Goal: Transaction & Acquisition: Obtain resource

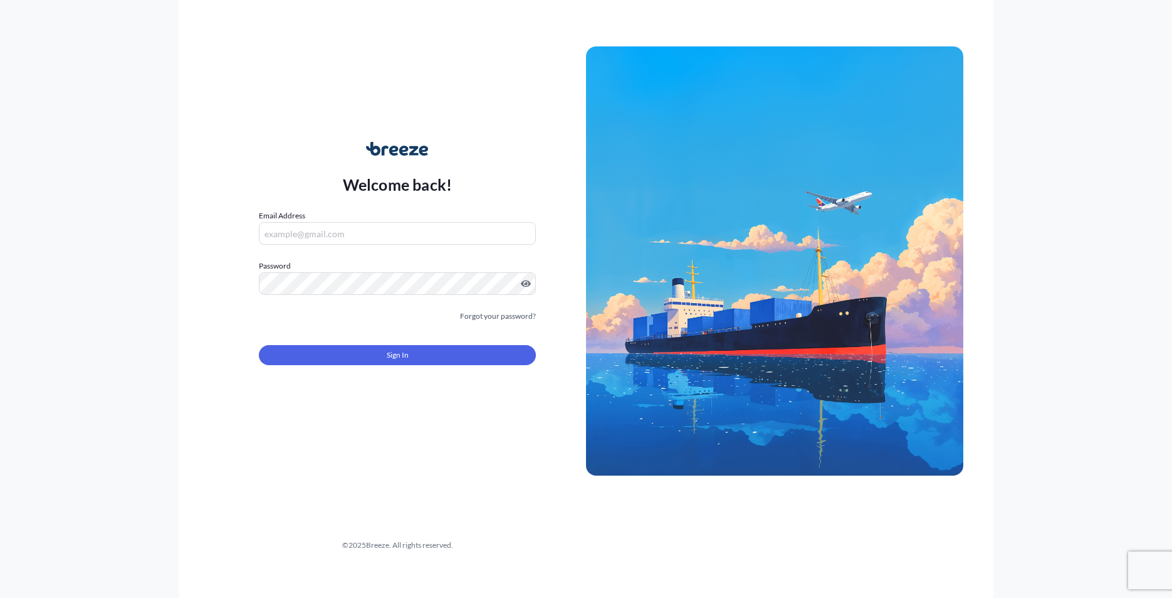
click at [299, 211] on label "Email Address" at bounding box center [282, 215] width 46 height 13
click at [299, 222] on input "Email Address" at bounding box center [397, 233] width 277 height 23
click at [302, 245] on input "Email Address" at bounding box center [397, 233] width 277 height 23
type input "[PERSON_NAME][EMAIL_ADDRESS][DOMAIN_NAME]"
click at [448, 368] on form "Email Address [PERSON_NAME][EMAIL_ADDRESS][DOMAIN_NAME] Password Must include: …" at bounding box center [397, 294] width 277 height 171
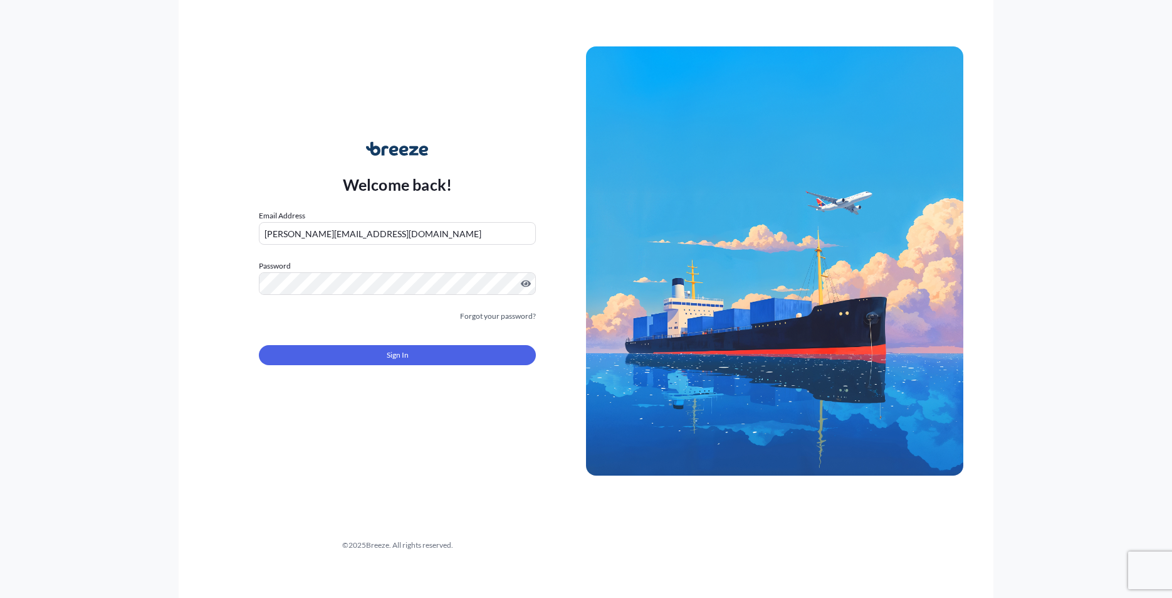
click at [447, 366] on form "Email Address [PERSON_NAME][EMAIL_ADDRESS][DOMAIN_NAME] Password Must include: …" at bounding box center [397, 294] width 277 height 171
click at [448, 358] on button "Sign In" at bounding box center [397, 355] width 277 height 20
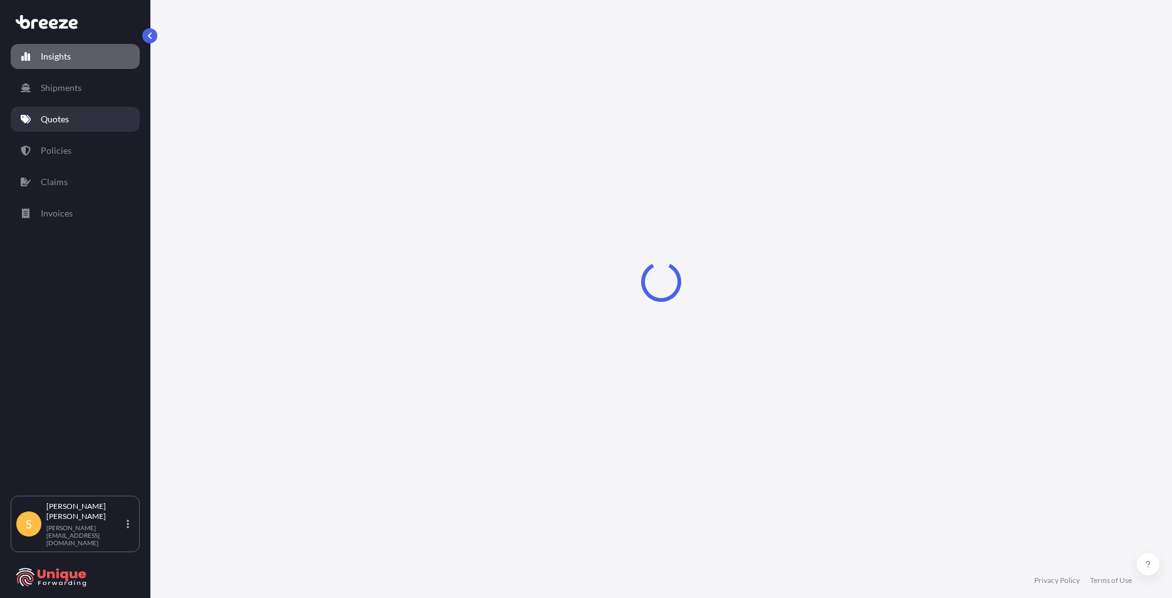
click at [57, 118] on p "Quotes" at bounding box center [55, 119] width 28 height 13
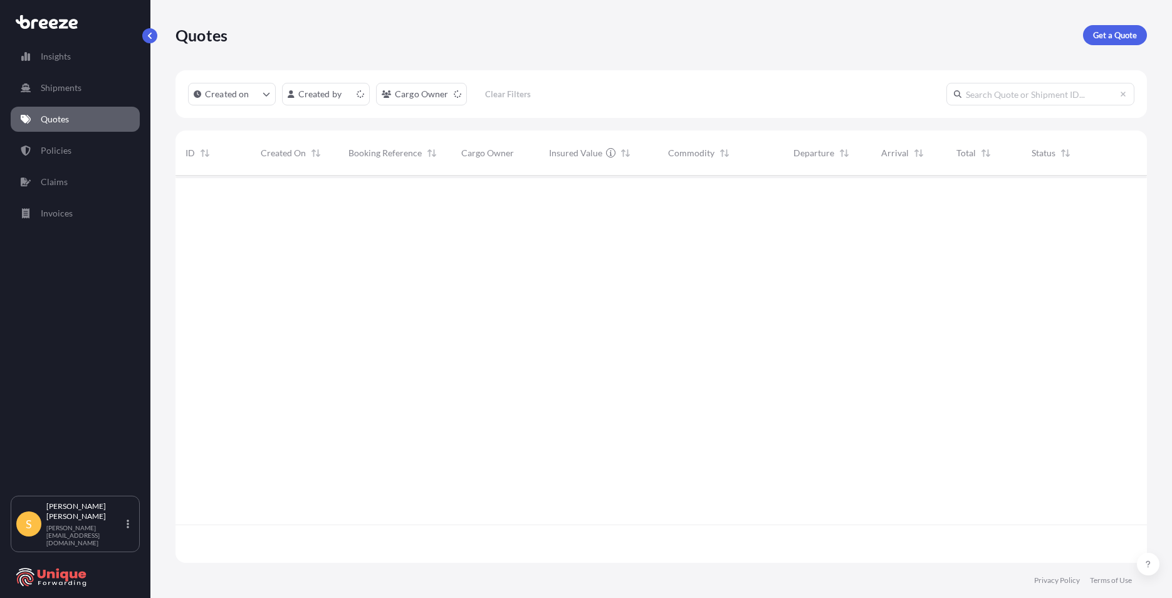
scroll to position [384, 962]
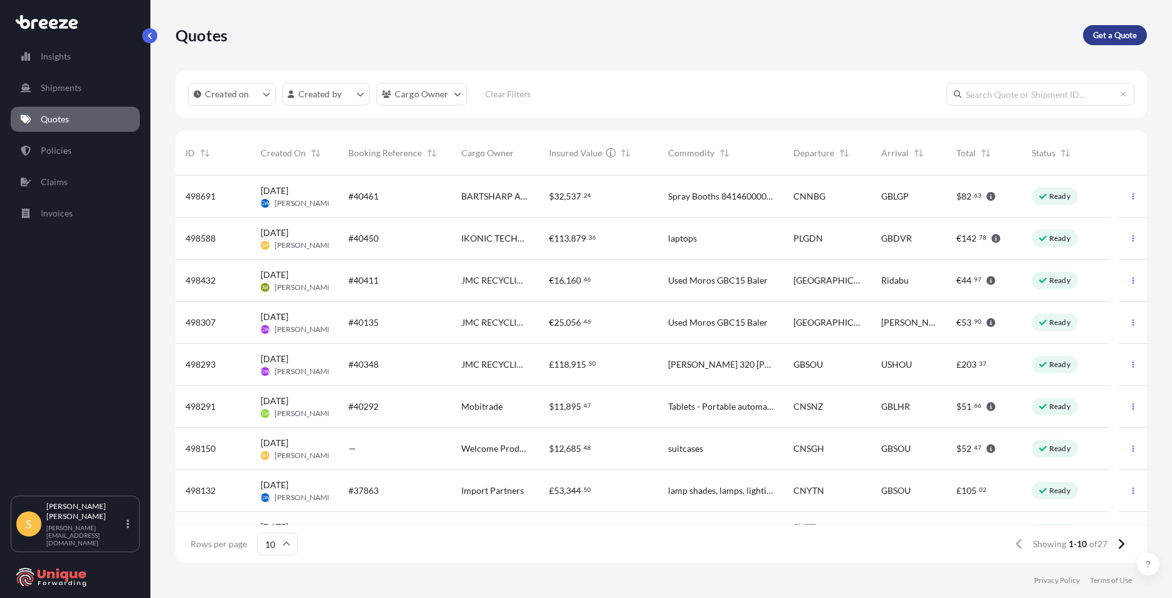
click at [1102, 36] on p "Get a Quote" at bounding box center [1115, 35] width 44 height 13
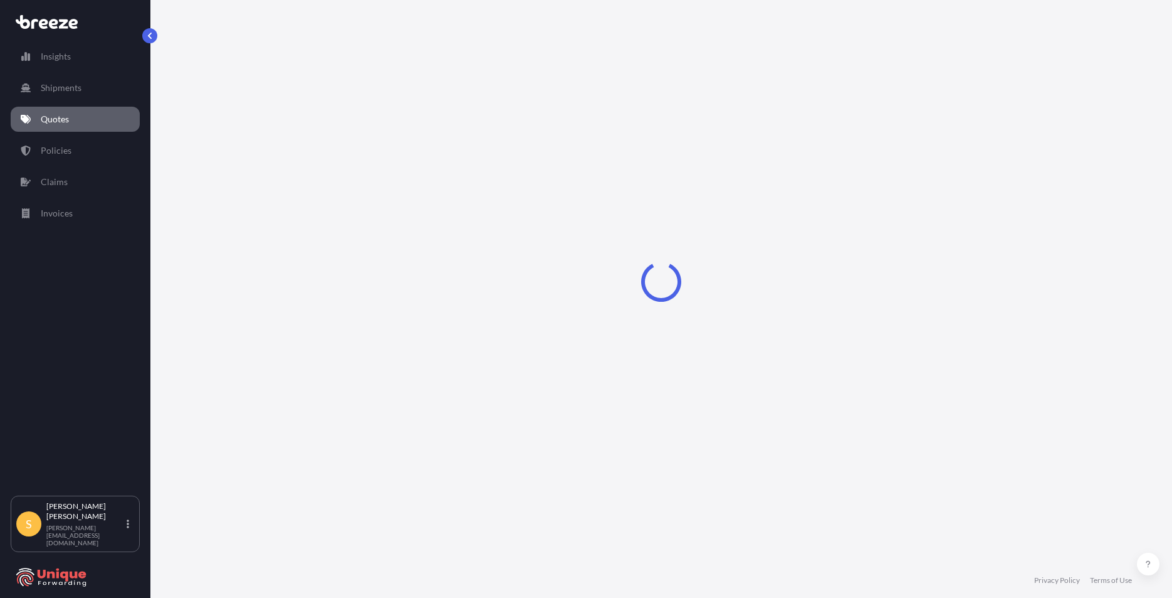
select select "Sea"
select select "1"
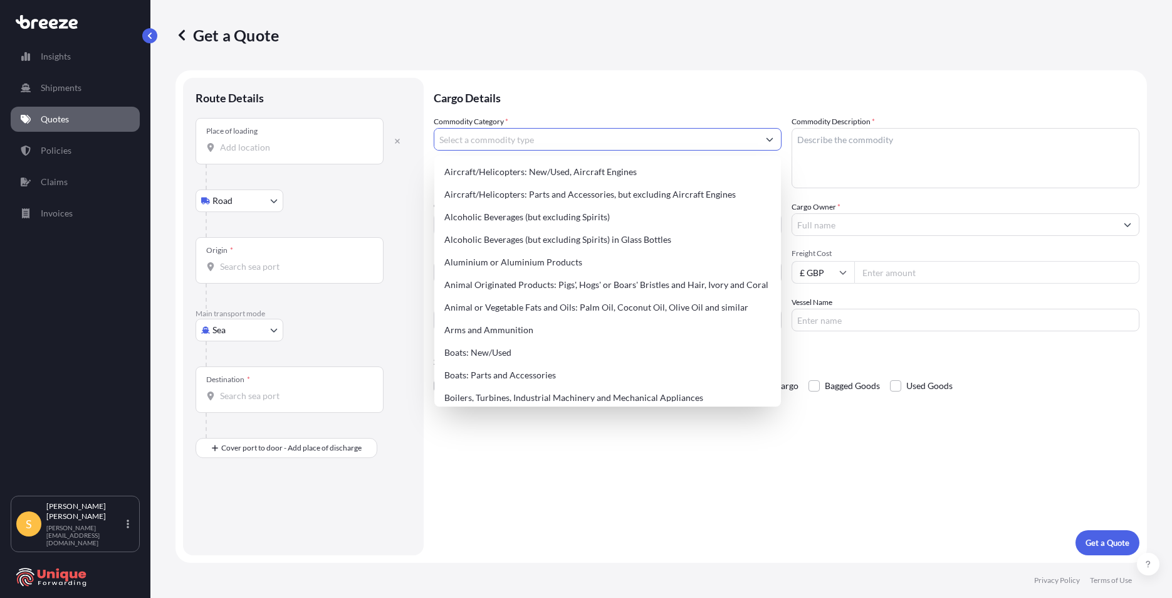
click at [525, 132] on input "Commodity Category *" at bounding box center [596, 139] width 324 height 23
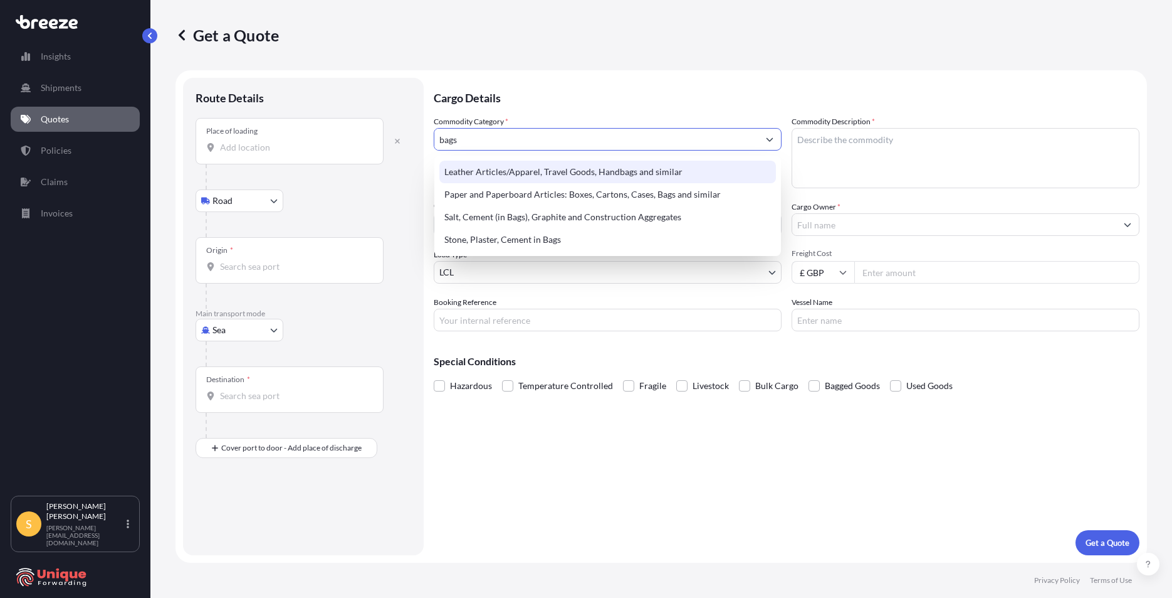
click at [524, 177] on div "Leather Articles/Apparel, Travel Goods, Handbags and similar" at bounding box center [608, 172] width 337 height 23
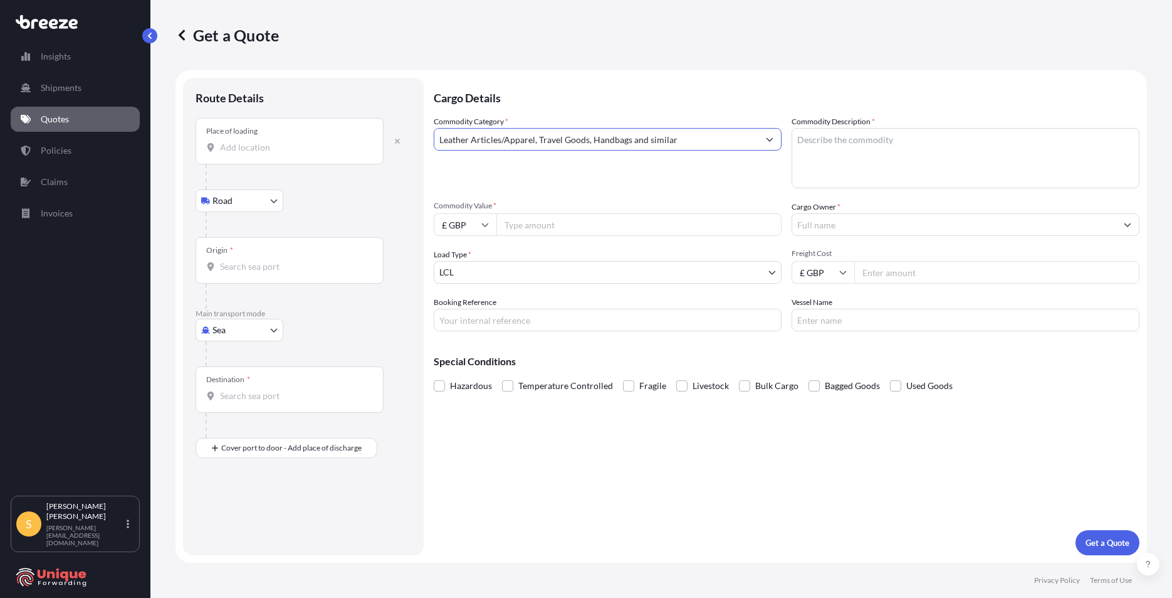
type input "Leather Articles/Apparel, Travel Goods, Handbags and similar"
click at [930, 149] on textarea "Commodity Description *" at bounding box center [966, 158] width 348 height 60
type textarea "Suitcases"
click at [562, 221] on input "Commodity Value *" at bounding box center [639, 224] width 285 height 23
type input "543.20"
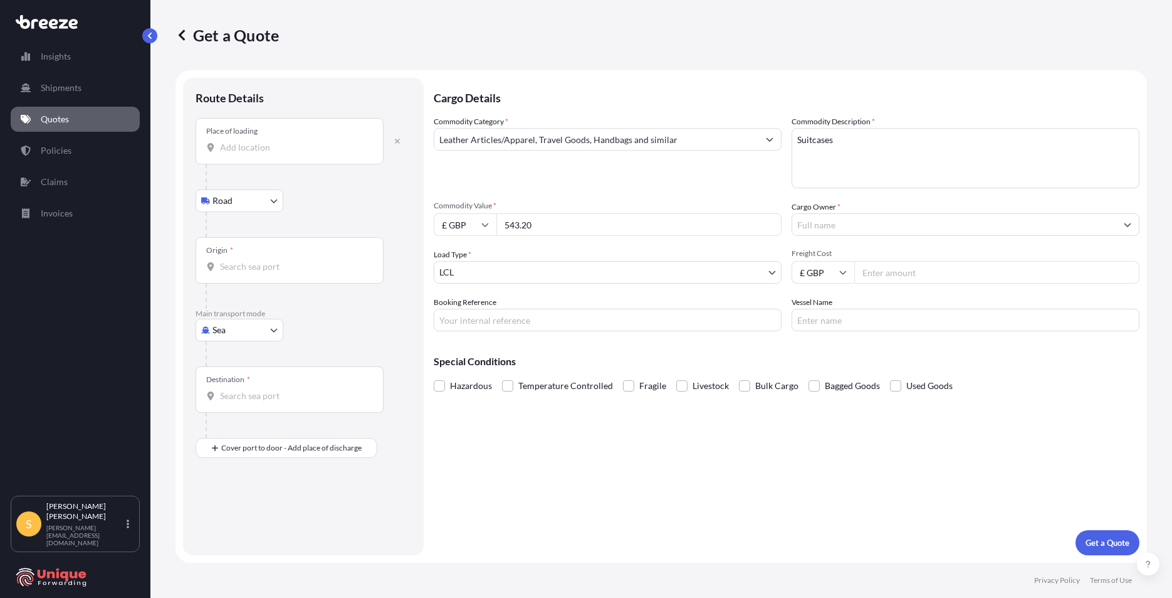
click at [466, 228] on input "£ GBP" at bounding box center [465, 224] width 63 height 23
click at [468, 307] on div "$ USD" at bounding box center [465, 312] width 53 height 24
type input "$ USD"
click at [238, 331] on body "Insights Shipments Quotes Policies Claims Invoices S [PERSON_NAME] Hoban [EMAIL…" at bounding box center [586, 299] width 1172 height 598
click at [224, 376] on div "Air" at bounding box center [240, 385] width 78 height 23
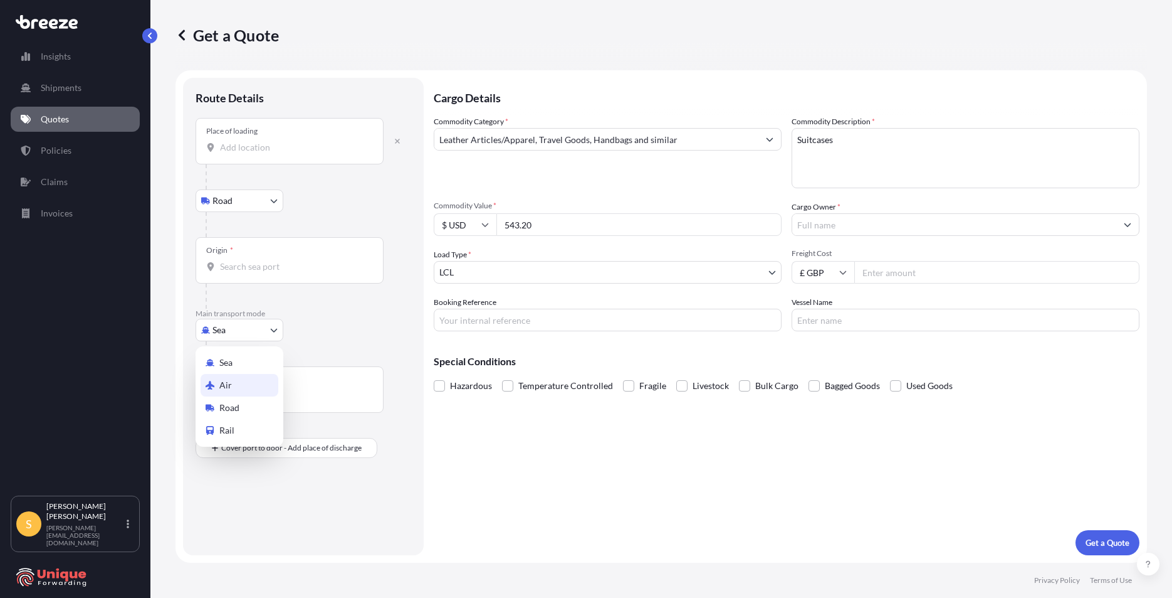
select select "Air"
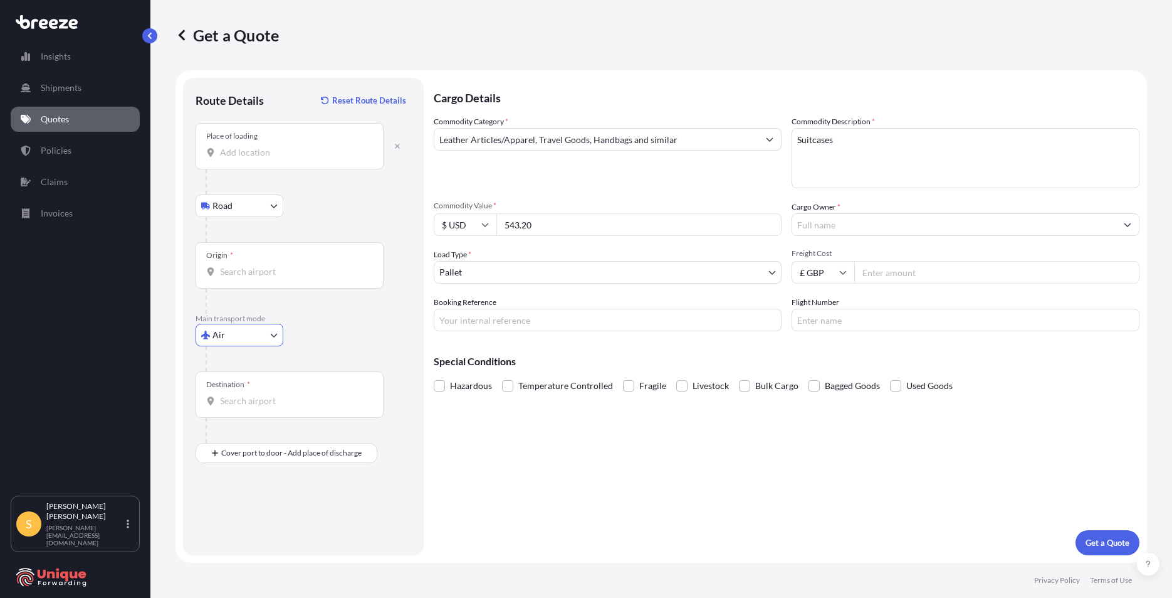
click at [253, 150] on input "Place of loading" at bounding box center [294, 152] width 148 height 13
click at [260, 154] on input "Place of loading" at bounding box center [294, 152] width 148 height 13
paste input "[GEOGRAPHIC_DATA] China 225000"
drag, startPoint x: 359, startPoint y: 161, endPoint x: 214, endPoint y: 154, distance: 145.0
click at [214, 154] on div "Place of loading [GEOGRAPHIC_DATA] [GEOGRAPHIC_DATA] 225000" at bounding box center [290, 146] width 188 height 46
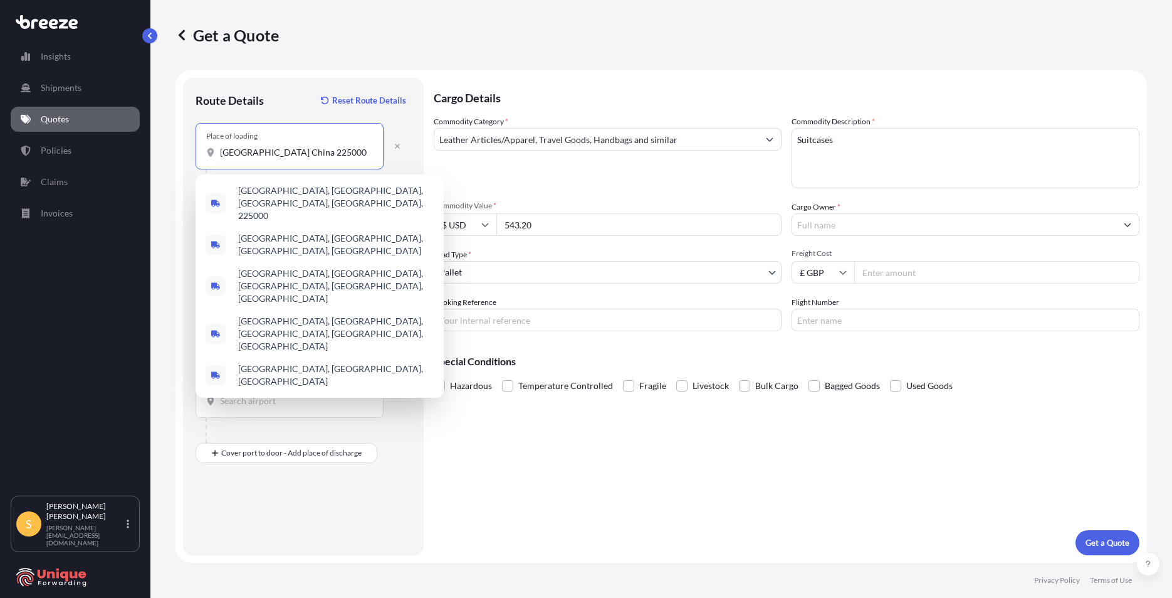
click at [351, 152] on input "[GEOGRAPHIC_DATA] China 225000" at bounding box center [294, 152] width 148 height 13
type input "J"
paste input "Valley [STREET_ADDRESS]"
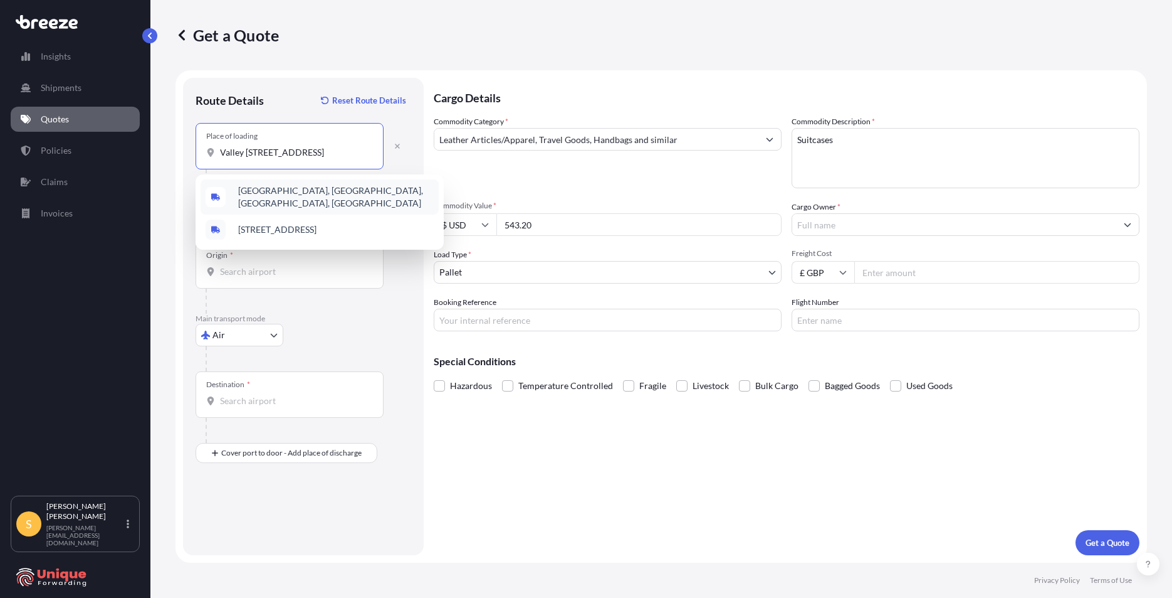
click at [307, 191] on span "[GEOGRAPHIC_DATA], [GEOGRAPHIC_DATA], [GEOGRAPHIC_DATA], [GEOGRAPHIC_DATA]" at bounding box center [336, 196] width 196 height 25
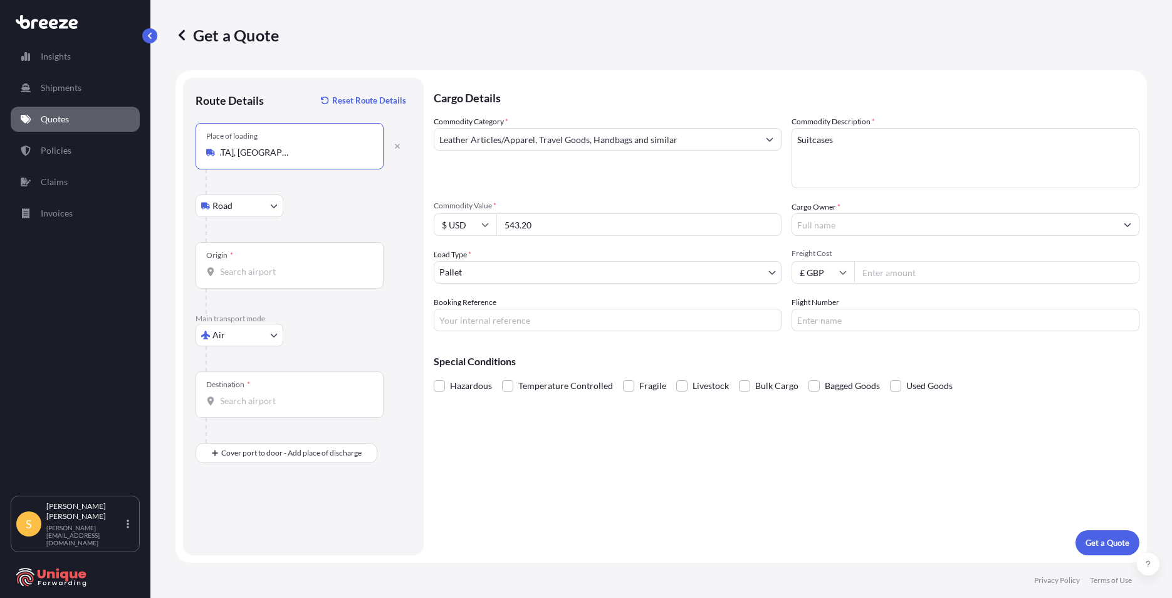
type input "[GEOGRAPHIC_DATA], [GEOGRAPHIC_DATA], [GEOGRAPHIC_DATA], [GEOGRAPHIC_DATA]"
click at [261, 259] on div "Origin *" at bounding box center [290, 265] width 188 height 46
click at [261, 265] on input "Origin *" at bounding box center [294, 271] width 148 height 13
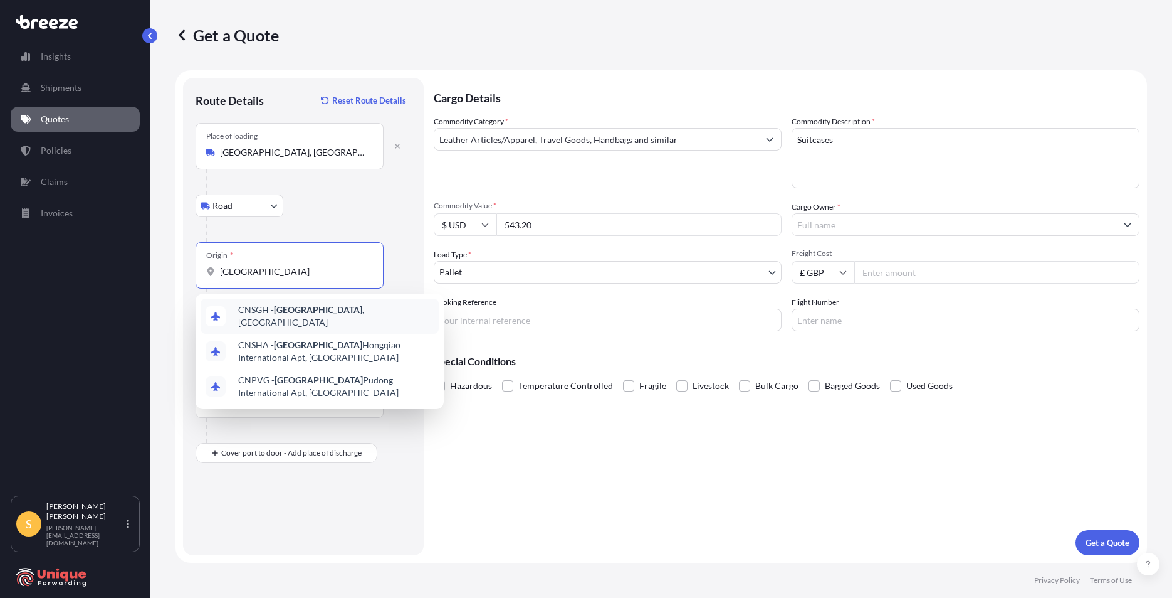
click at [262, 309] on span "CNSGH - [GEOGRAPHIC_DATA] , [GEOGRAPHIC_DATA]" at bounding box center [336, 315] width 196 height 25
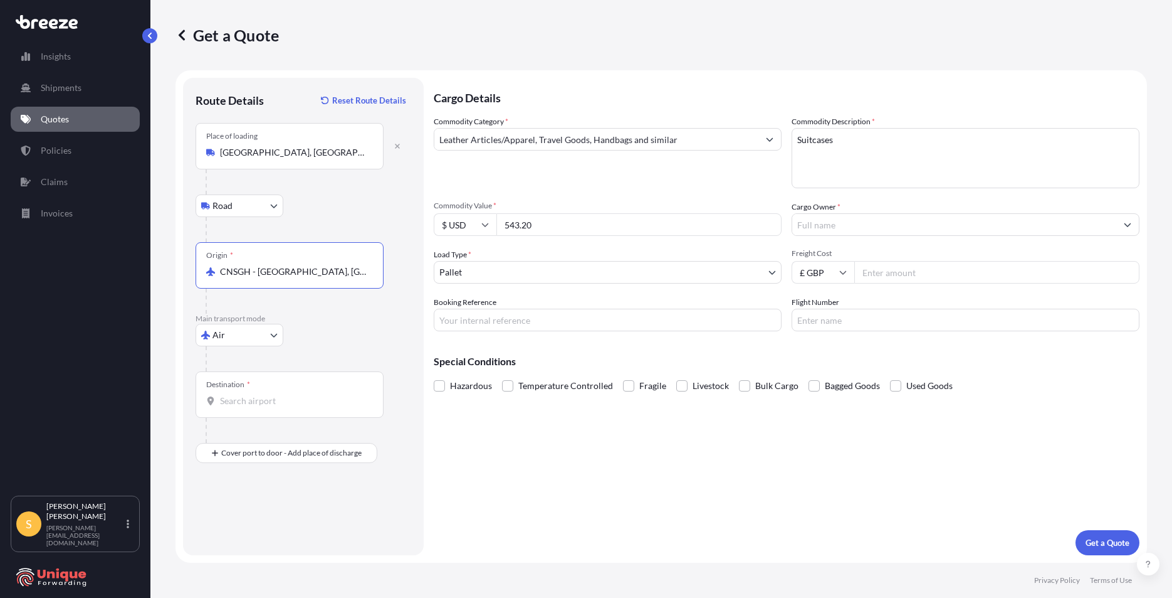
type input "CNSGH - [GEOGRAPHIC_DATA], [GEOGRAPHIC_DATA]"
click at [248, 393] on div "Destination *" at bounding box center [290, 394] width 188 height 46
click at [248, 394] on input "Destination *" at bounding box center [294, 400] width 148 height 13
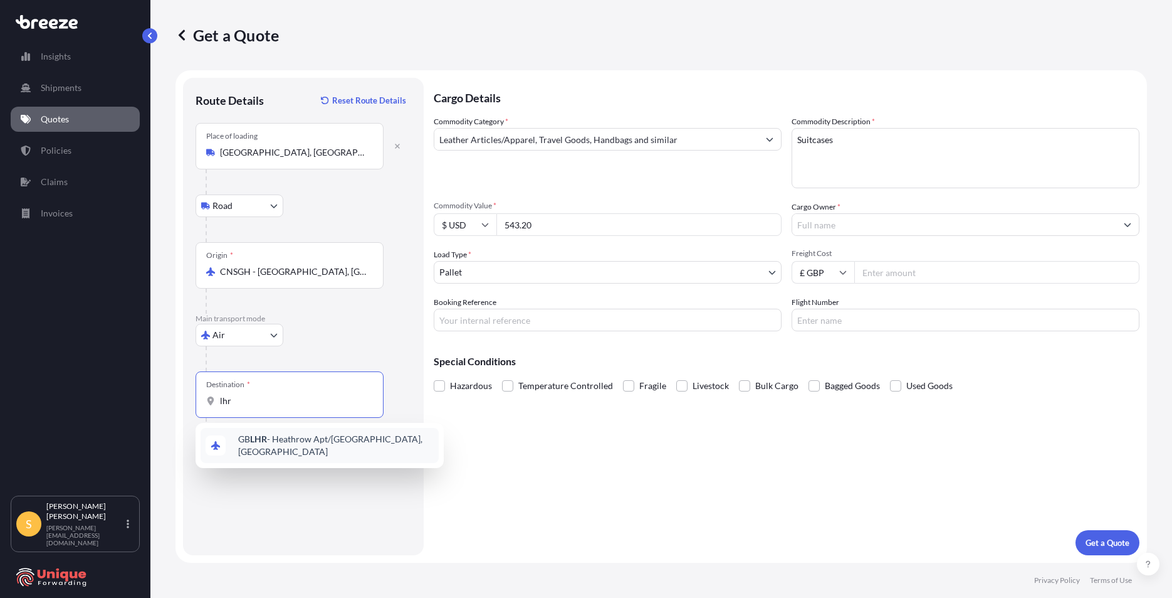
click at [340, 452] on div "GB LHR - Heathrow Apt/[GEOGRAPHIC_DATA], [GEOGRAPHIC_DATA]" at bounding box center [320, 445] width 238 height 35
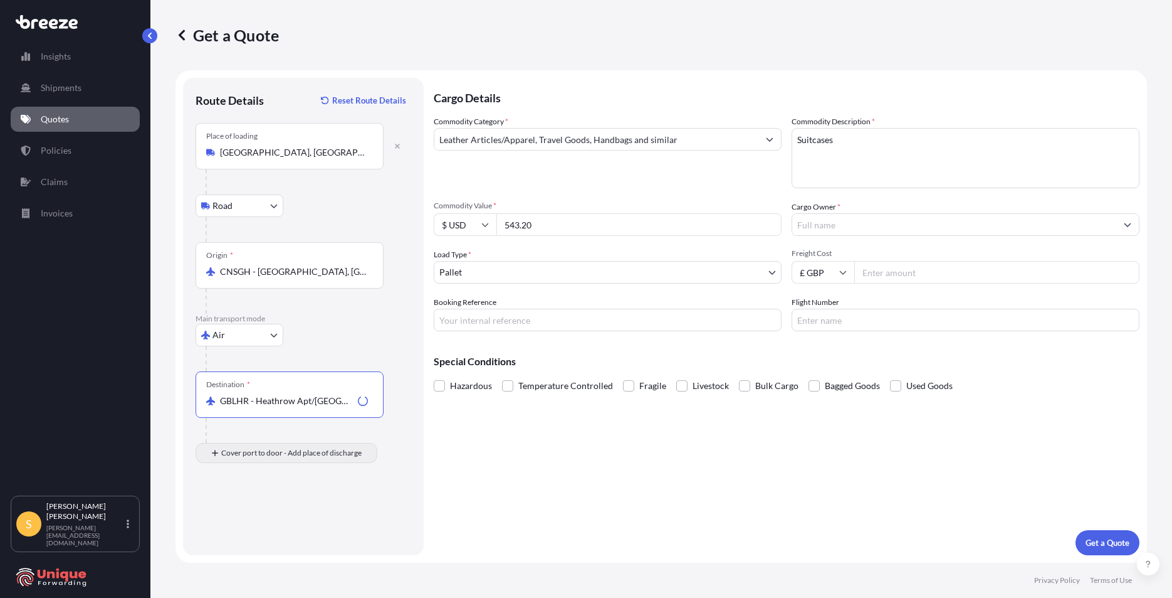
type input "GBLHR - Heathrow Apt/[GEOGRAPHIC_DATA], [GEOGRAPHIC_DATA]"
click at [264, 534] on div "Place of Discharge" at bounding box center [290, 513] width 188 height 46
click at [264, 526] on input "Place of Discharge" at bounding box center [294, 519] width 148 height 13
click at [298, 532] on div "Place of Discharge" at bounding box center [290, 513] width 188 height 46
click at [298, 526] on input "Place of Discharge" at bounding box center [294, 519] width 148 height 13
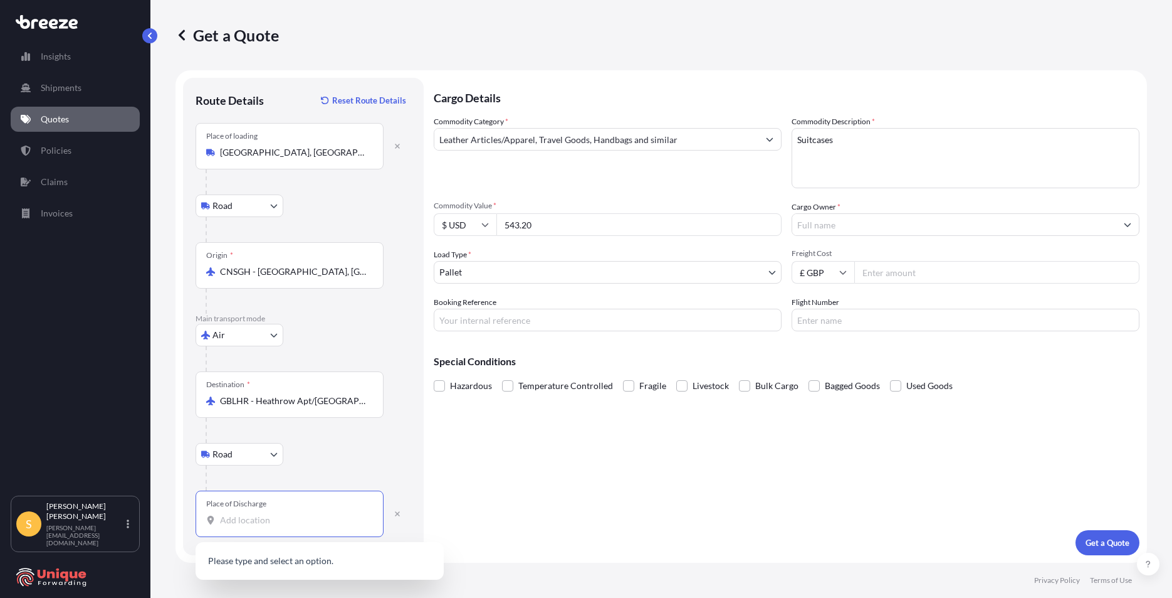
paste input "UB5 5HY"
type input "UB5 5HY"
click at [920, 228] on input "Cargo Owner *" at bounding box center [954, 224] width 324 height 23
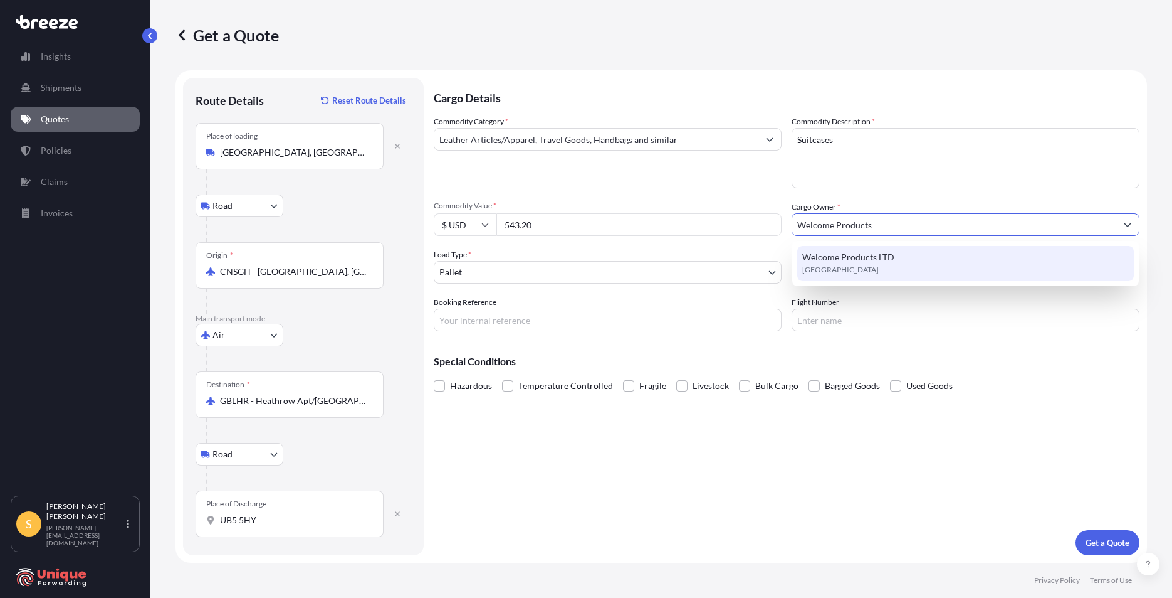
click at [873, 251] on span "Welcome Products LTD" at bounding box center [849, 257] width 92 height 13
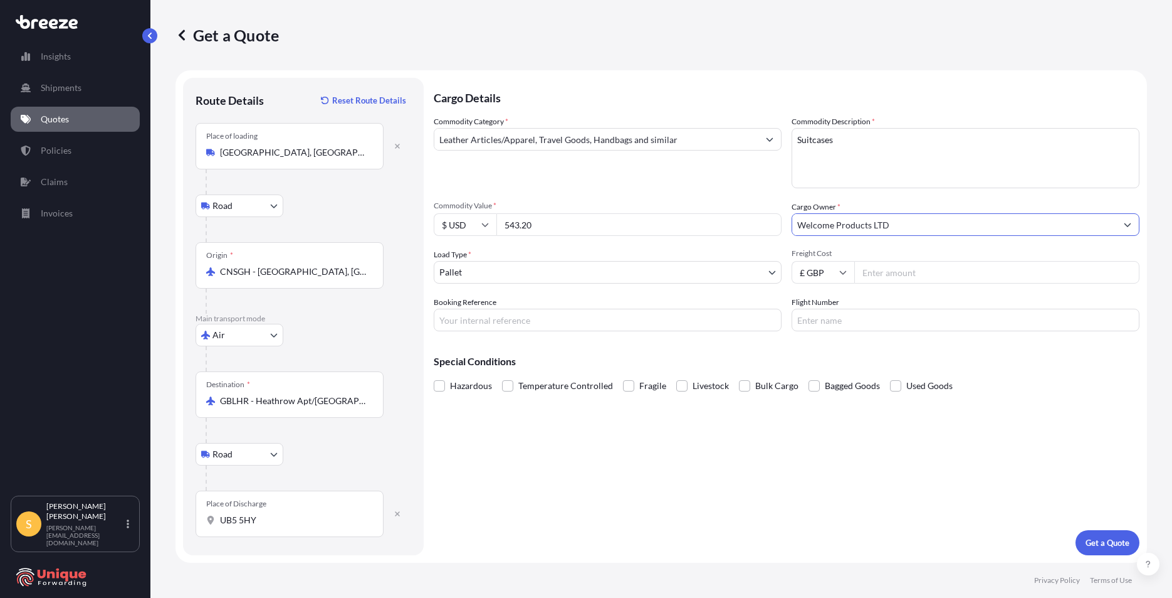
type input "Welcome Products LTD"
click at [903, 283] on div "Commodity Category * Leather Articles/Apparel, Travel Goods, Handbags and simil…" at bounding box center [787, 223] width 706 height 216
click at [907, 260] on div "Freight Cost £ GBP" at bounding box center [966, 265] width 348 height 35
click at [903, 269] on input "Freight Cost" at bounding box center [997, 272] width 285 height 23
type input "950"
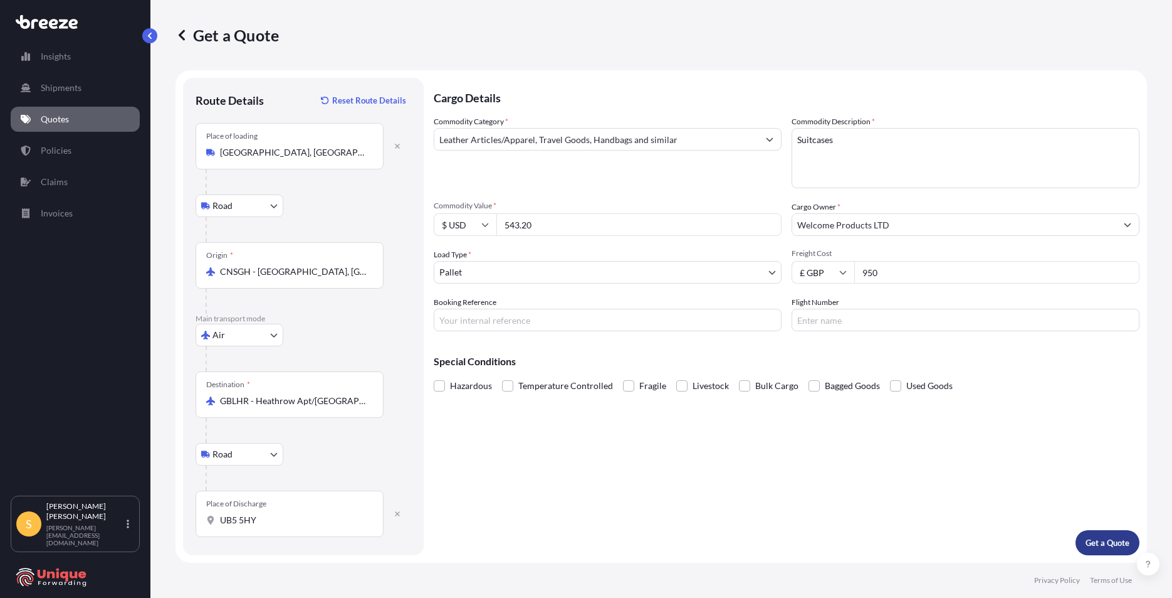
click at [1101, 535] on button "Get a Quote" at bounding box center [1108, 542] width 64 height 25
click at [256, 503] on div "Place of Discharge" at bounding box center [236, 503] width 60 height 10
click at [256, 513] on input "UB5 5HY" at bounding box center [294, 519] width 148 height 13
type input "[STREET_ADDRESS]"
click at [1111, 546] on p "Get a Quote" at bounding box center [1108, 542] width 44 height 13
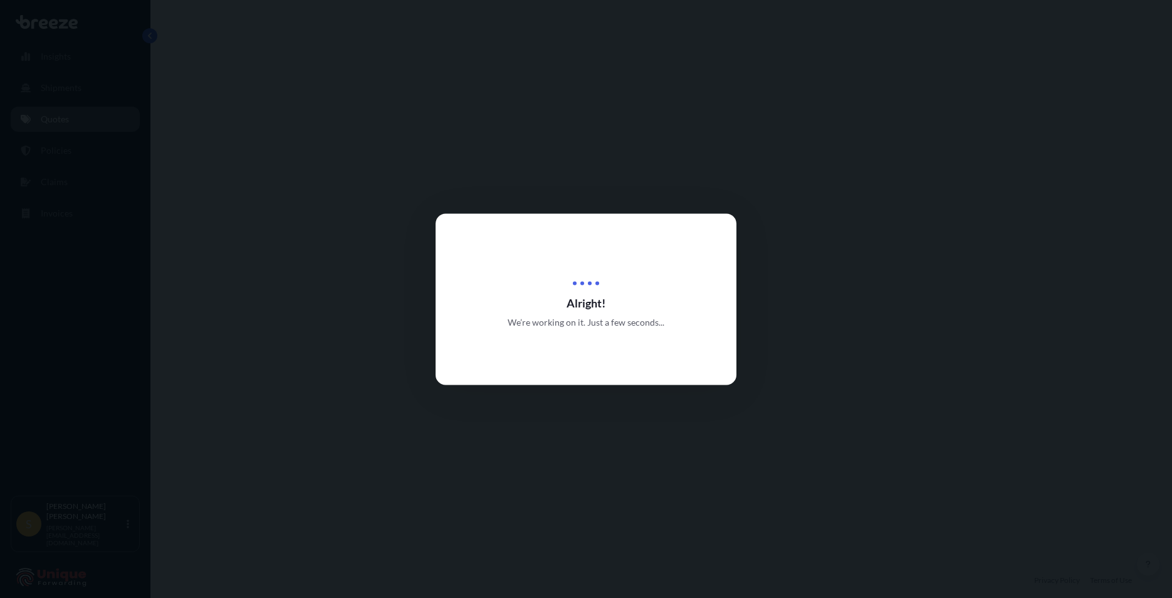
select select "Road"
select select "Air"
select select "Road"
select select "1"
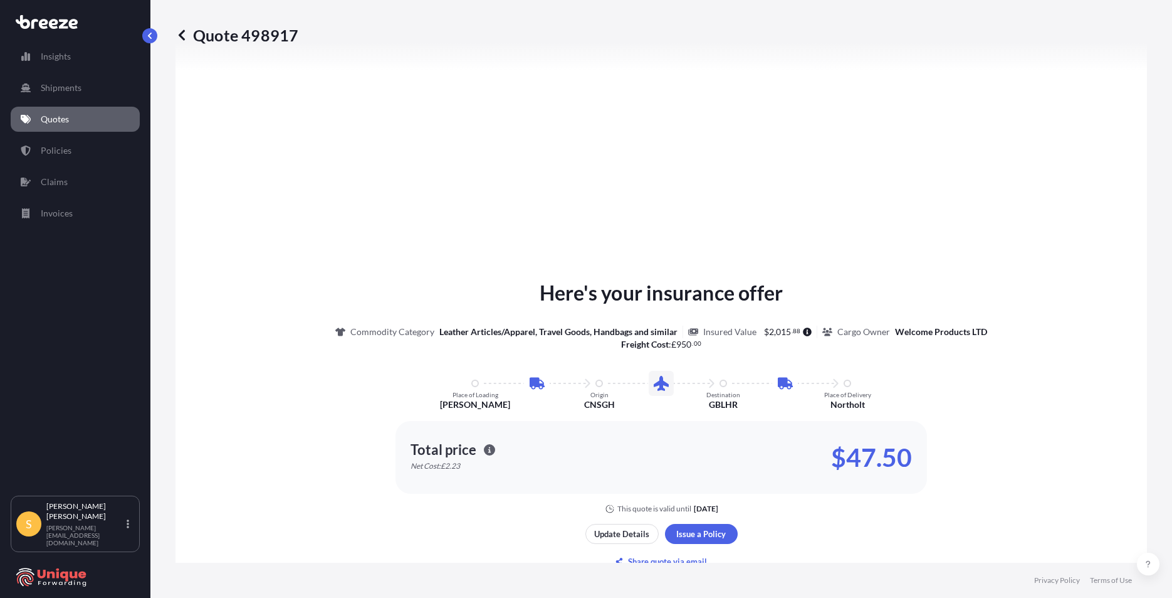
scroll to position [564, 0]
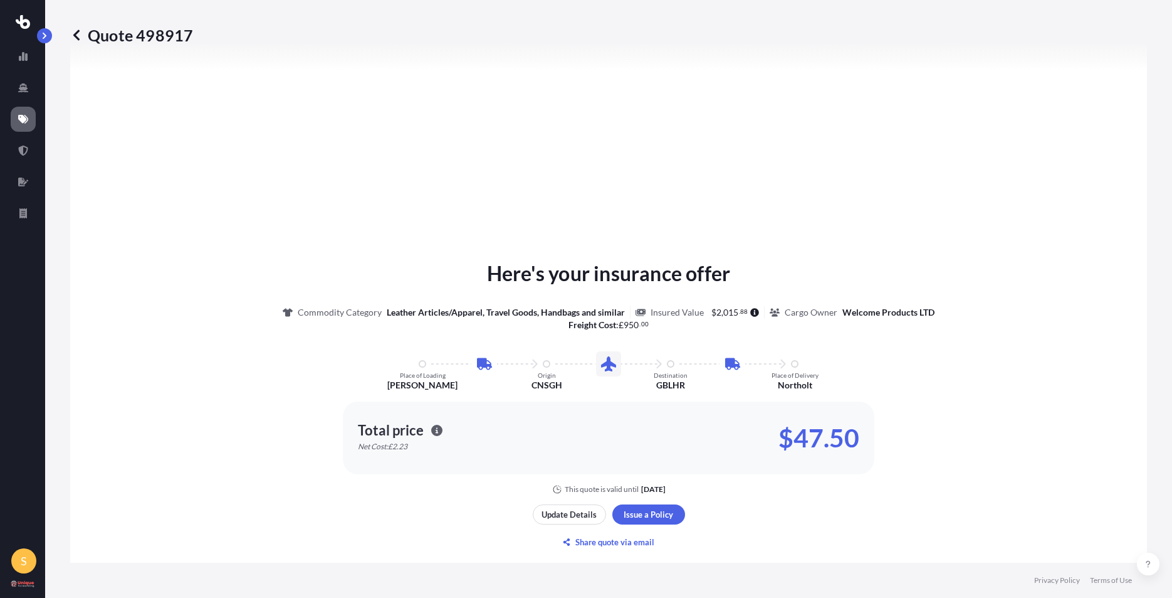
click at [75, 38] on icon at bounding box center [76, 35] width 13 height 13
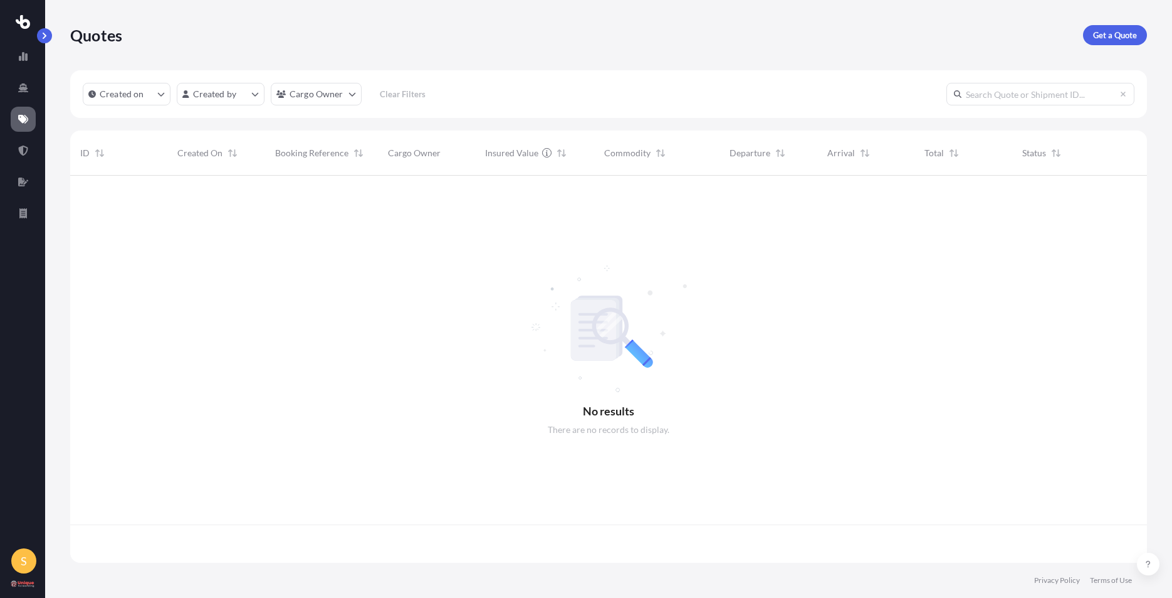
scroll to position [384, 1068]
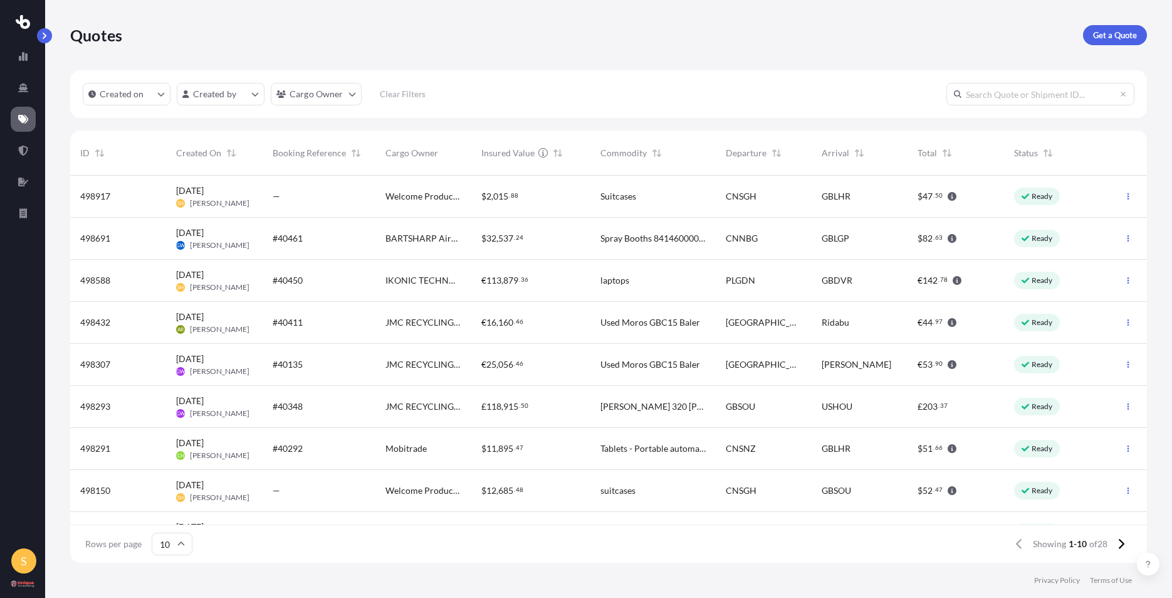
click at [358, 200] on div "—" at bounding box center [319, 196] width 93 height 13
select select "Road"
select select "Air"
select select "Road"
select select "1"
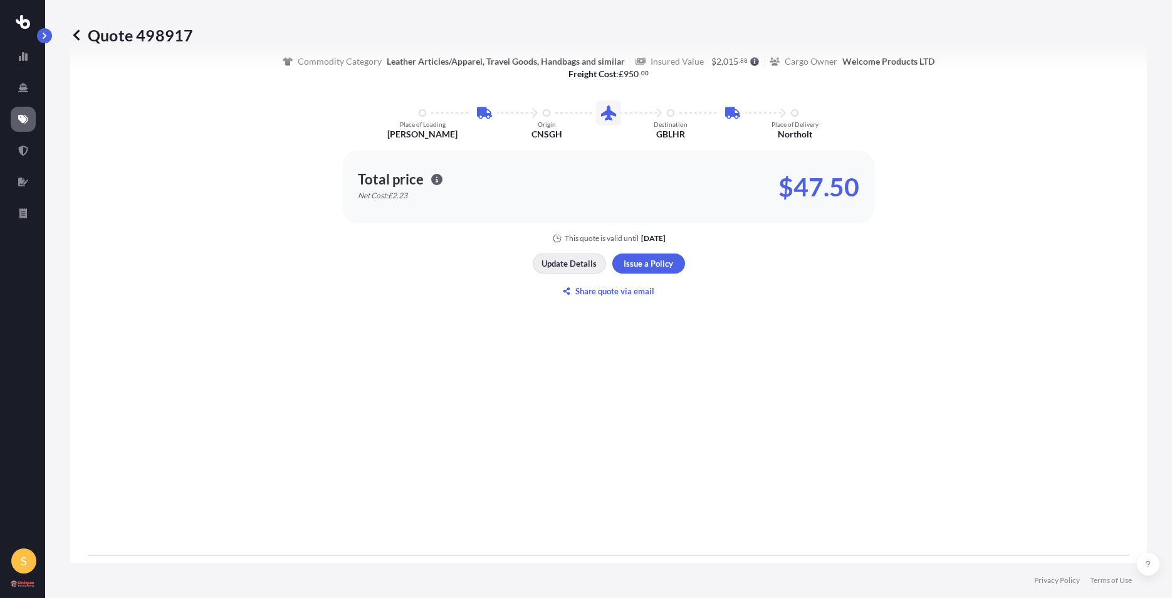
click at [549, 265] on p "Update Details" at bounding box center [569, 263] width 55 height 13
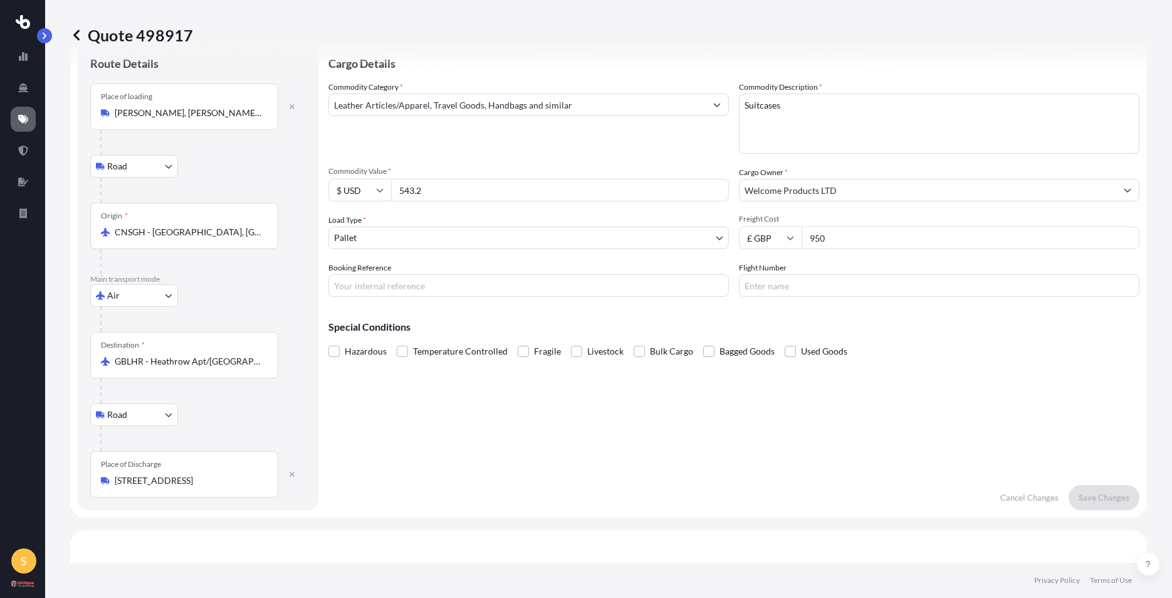
scroll to position [20, 0]
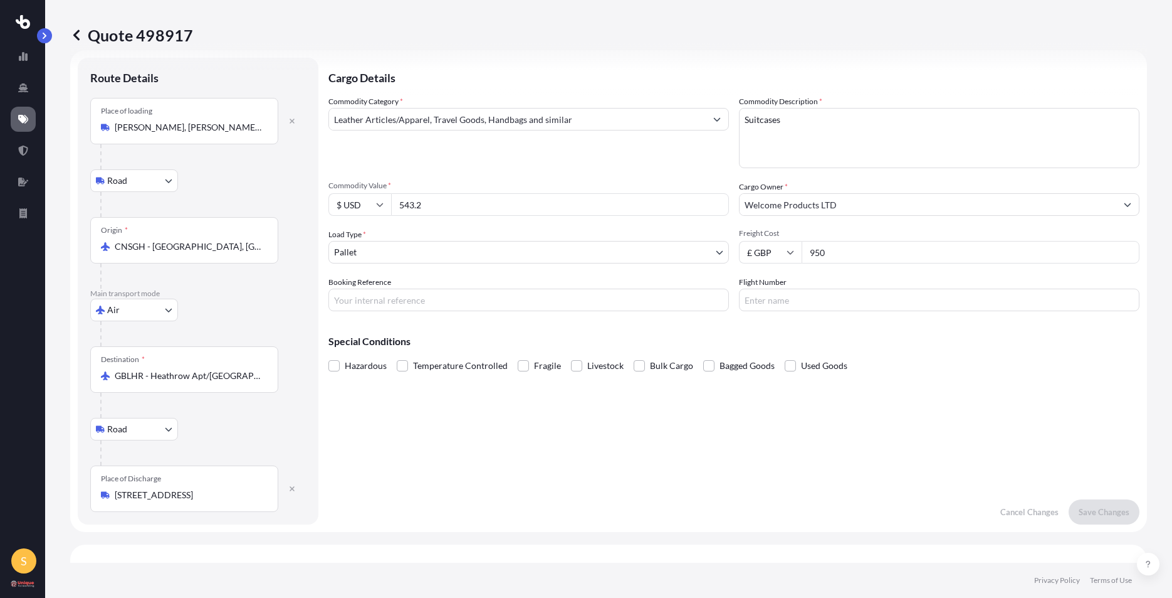
click at [822, 259] on input "950" at bounding box center [971, 252] width 338 height 23
type input "9"
type input "1025"
click at [480, 197] on input "543.2" at bounding box center [560, 204] width 338 height 23
type input "5"
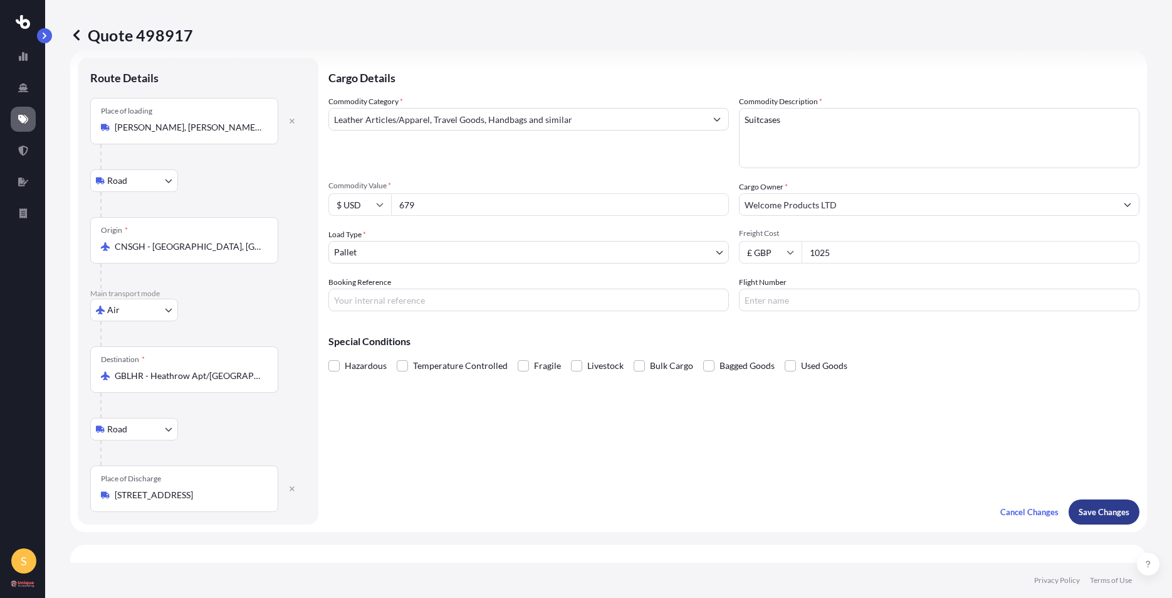
type input "679"
click at [1087, 510] on p "Save Changes" at bounding box center [1104, 511] width 51 height 13
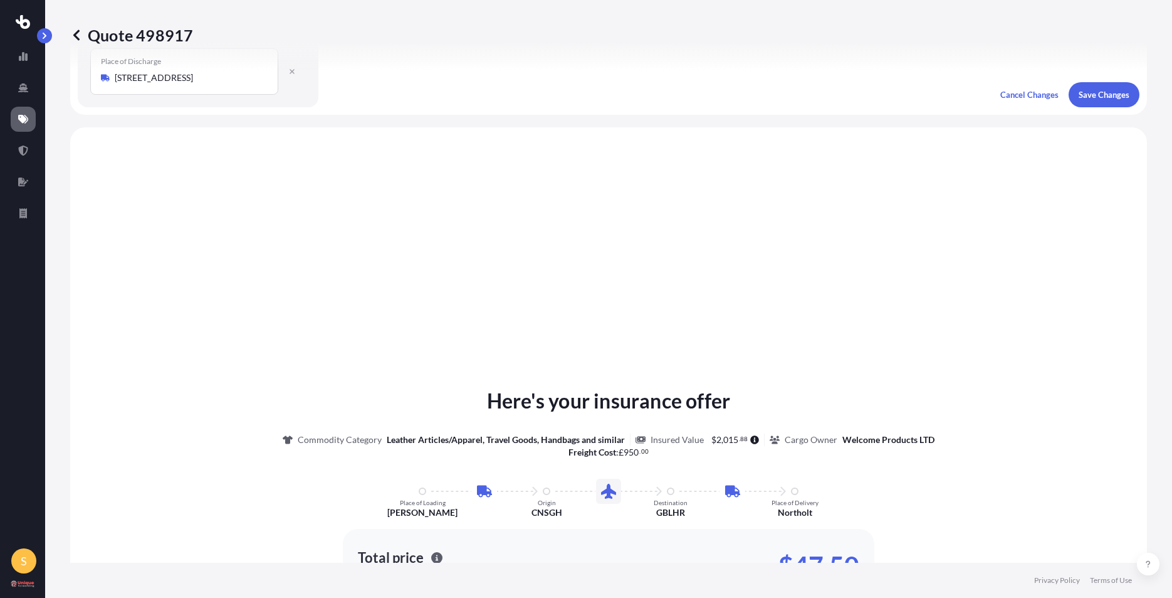
scroll to position [502, 0]
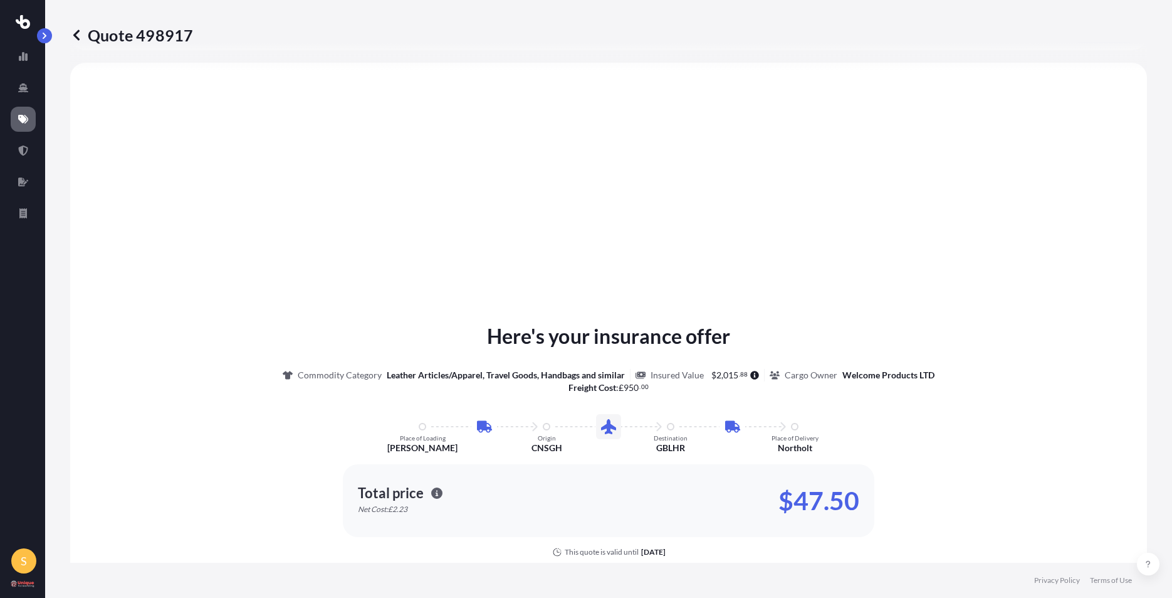
select select "Road"
select select "Air"
select select "Road"
select select "1"
